Goal: Task Accomplishment & Management: Use online tool/utility

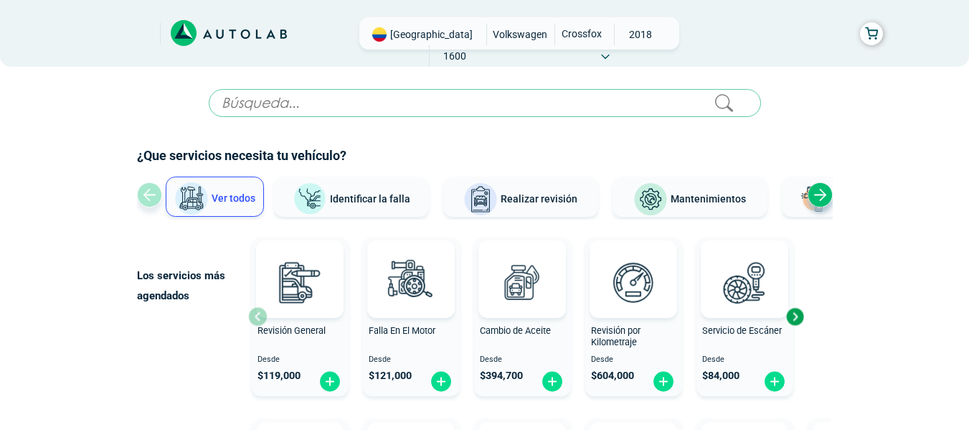
click at [269, 98] on input "text" at bounding box center [485, 103] width 552 height 28
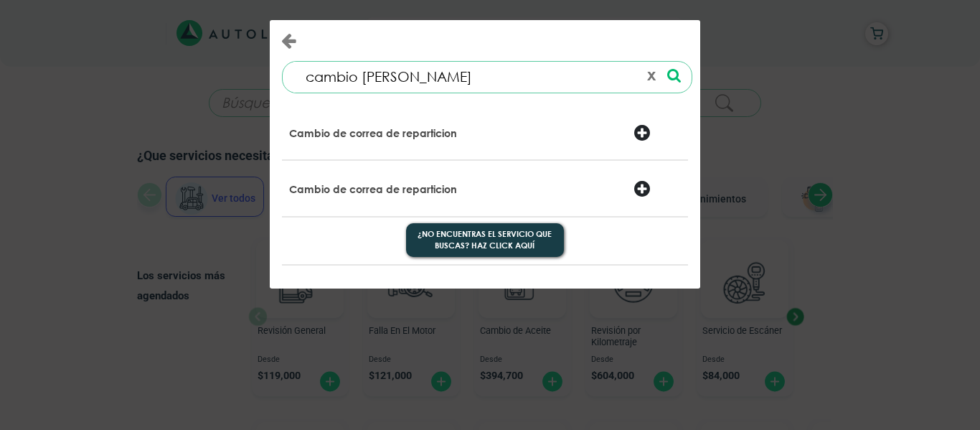
type input "cambio [PERSON_NAME]"
click at [349, 140] on p "Cambio de correa de reparticion" at bounding box center [373, 133] width 168 height 14
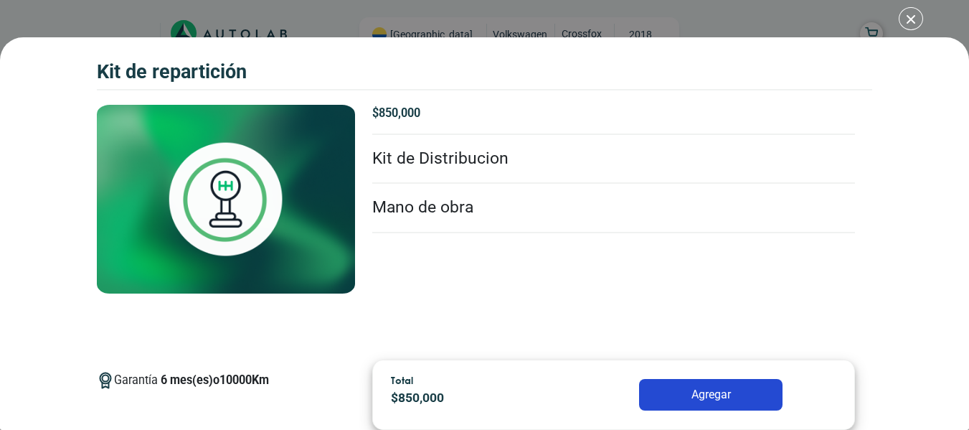
scroll to position [365, 0]
click at [552, 155] on li "Kit de Distribucion" at bounding box center [613, 159] width 483 height 49
click at [904, 18] on div "Kit de Repartición Kit de Repartición Garantía 6 Km" at bounding box center [484, 215] width 969 height 430
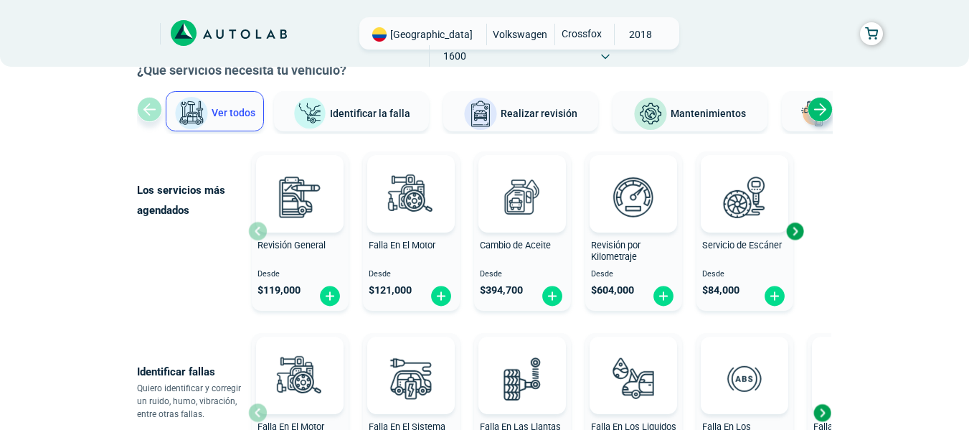
scroll to position [100, 0]
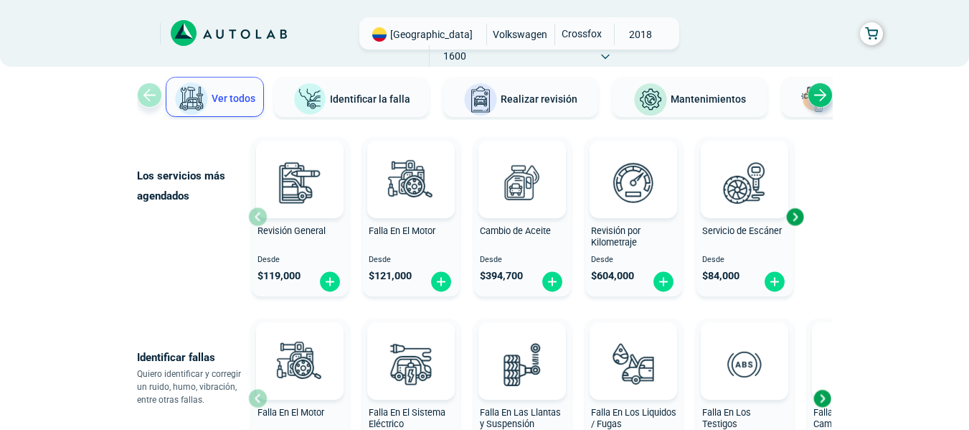
click at [796, 219] on div "Next slide" at bounding box center [795, 217] width 22 height 22
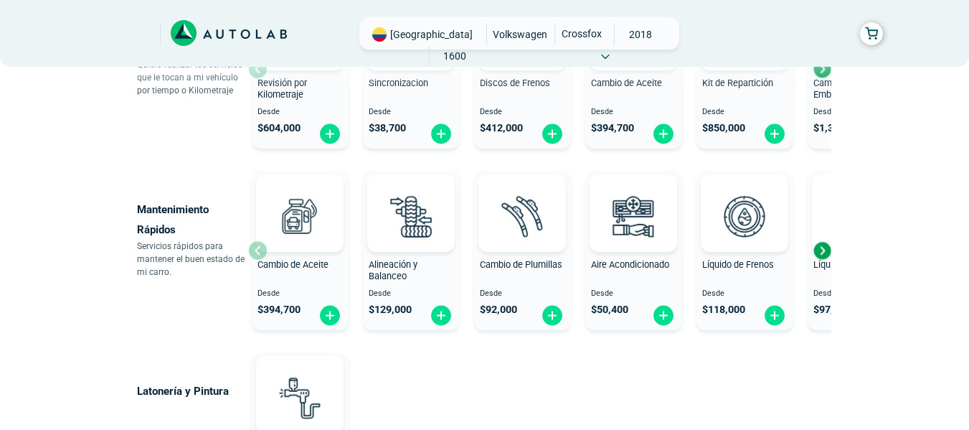
scroll to position [791, 0]
click at [440, 316] on img at bounding box center [441, 316] width 23 height 22
